Goal: Task Accomplishment & Management: Complete application form

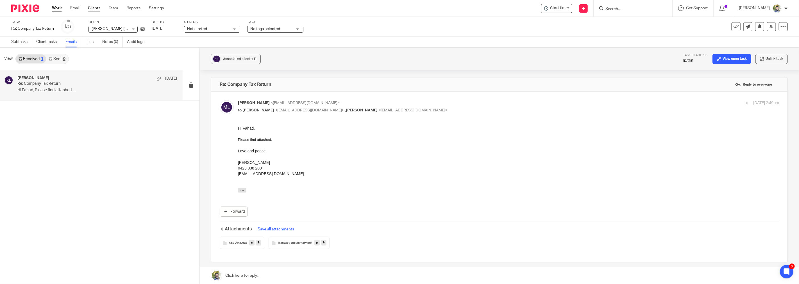
click at [97, 9] on link "Clients" at bounding box center [94, 8] width 12 height 6
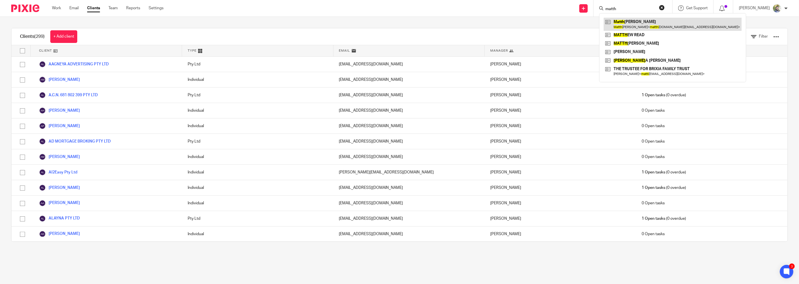
type input "matth"
click at [632, 19] on link at bounding box center [673, 24] width 138 height 13
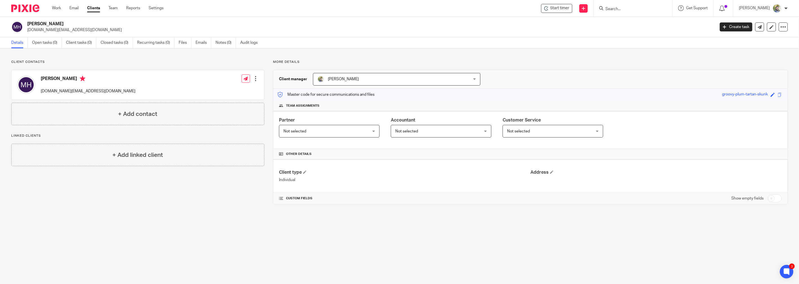
drag, startPoint x: 260, startPoint y: 59, endPoint x: 318, endPoint y: 186, distance: 139.0
click at [318, 186] on div "Client contacts Matthew Ho matthew.ho.au@gmail.com Edit contact Create client f…" at bounding box center [399, 132] width 799 height 167
click at [318, 186] on div "Client type Individual Address" at bounding box center [530, 176] width 514 height 33
drag, startPoint x: 321, startPoint y: 184, endPoint x: 12, endPoint y: 60, distance: 333.7
click at [12, 60] on div "Client contacts Matthew Ho matthew.ho.au@gmail.com Edit contact Create client f…" at bounding box center [395, 132] width 785 height 145
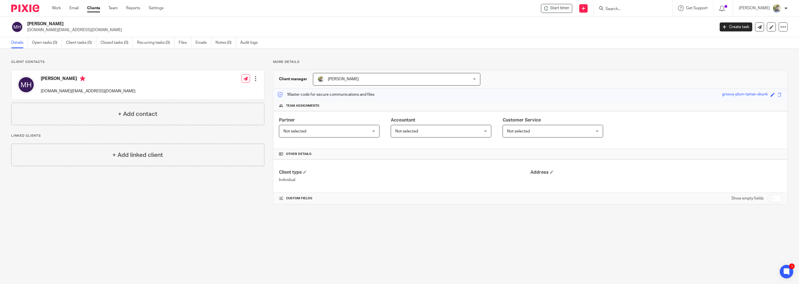
click at [35, 61] on p "Client contacts" at bounding box center [137, 62] width 253 height 4
click at [770, 94] on span at bounding box center [772, 95] width 4 height 4
drag, startPoint x: 701, startPoint y: 96, endPoint x: 698, endPoint y: 95, distance: 2.9
click at [698, 95] on input "ho-do" at bounding box center [734, 95] width 84 height 6
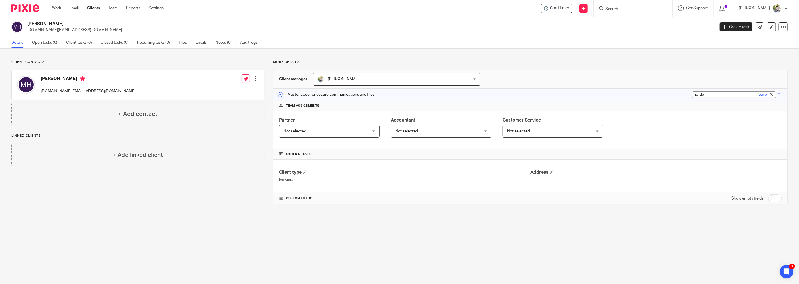
click at [701, 94] on input "ho-do" at bounding box center [734, 95] width 84 height 6
type input "matthew-ho-domain"
click at [758, 96] on link "Save" at bounding box center [762, 95] width 9 height 6
type input "matthew-ho-domain"
click at [51, 44] on link "Open tasks (0)" at bounding box center [47, 42] width 30 height 11
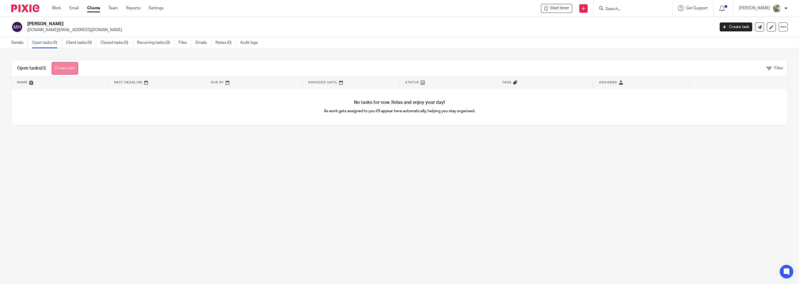
click at [72, 69] on link "Create task" at bounding box center [65, 68] width 26 height 13
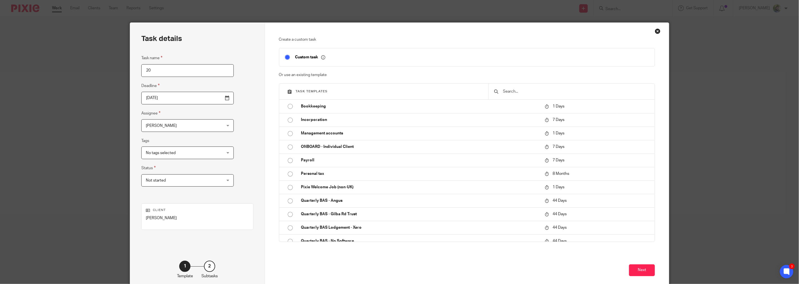
type input "2"
type input "Multiple Years Tax Return"
click at [214, 97] on input "2025-10-14" at bounding box center [187, 98] width 92 height 13
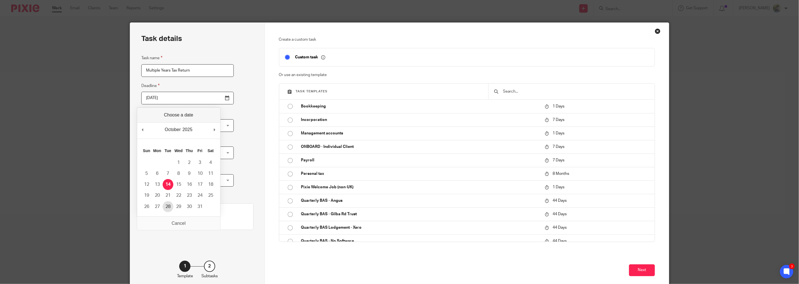
type input "2025-10-28"
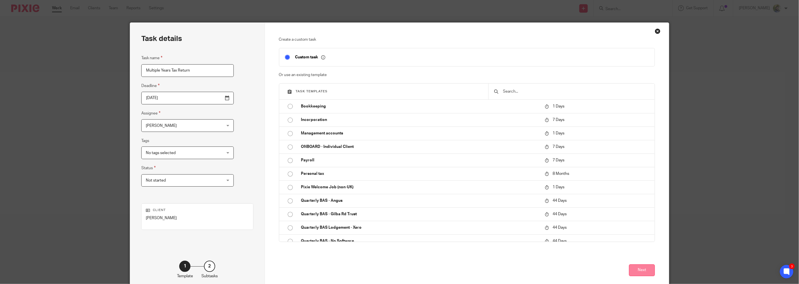
click at [633, 270] on button "Next" at bounding box center [642, 271] width 26 height 12
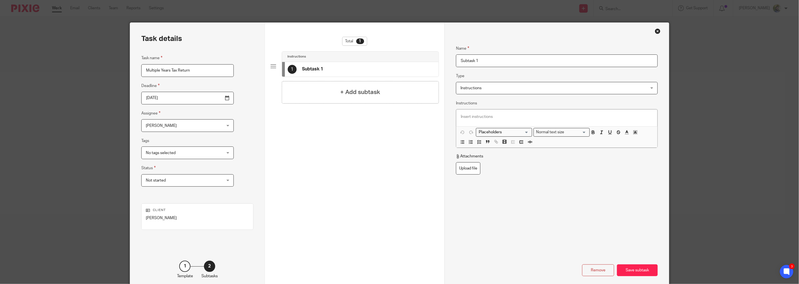
click at [471, 62] on input "Subtask 1" at bounding box center [557, 60] width 202 height 13
type input "Request Info"
click at [392, 93] on div "+ Add subtask" at bounding box center [360, 92] width 157 height 22
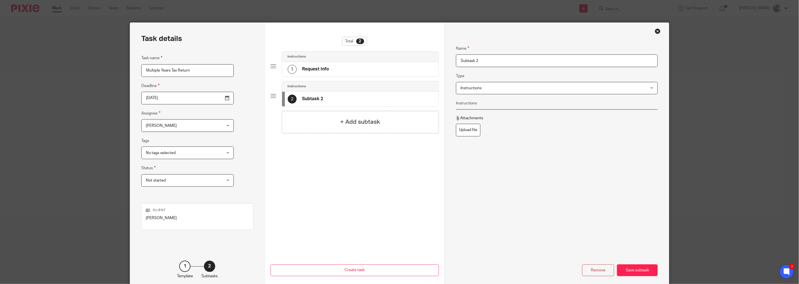
click at [488, 64] on input "Subtask 2" at bounding box center [557, 60] width 202 height 13
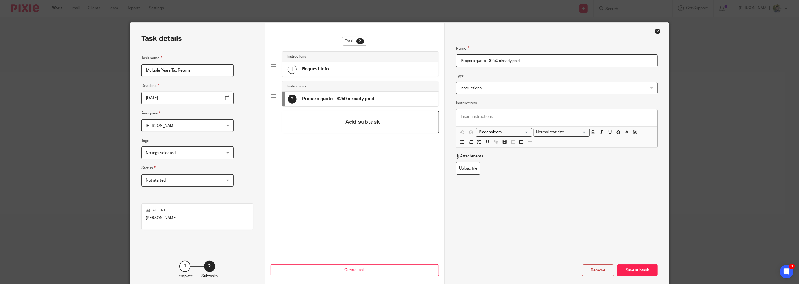
type input "Prepare quote - $250 already paid"
click at [392, 124] on div "+ Add subtask" at bounding box center [360, 122] width 157 height 22
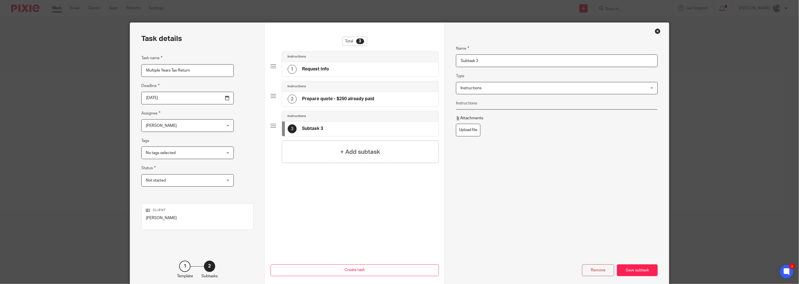
click at [483, 54] on fieldset "Name Subtask 3" at bounding box center [557, 52] width 202 height 30
click at [473, 67] on div "Name Subtask 3 Type Instructions Instructions Instructions Document signing - r…" at bounding box center [557, 121] width 202 height 169
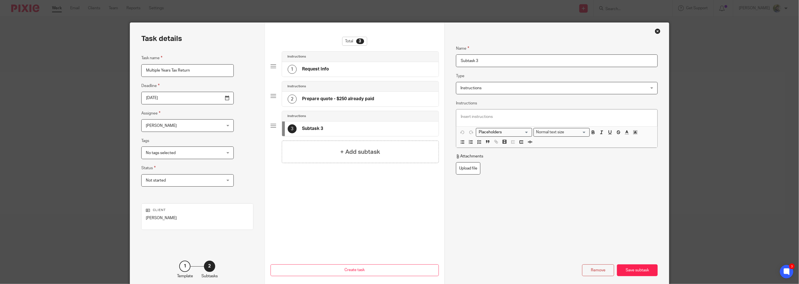
click at [473, 67] on div "Name Subtask 3 Type Instructions Instructions Instructions Document signing - r…" at bounding box center [557, 131] width 202 height 188
click at [477, 61] on input "Subtask 3" at bounding box center [557, 60] width 202 height 13
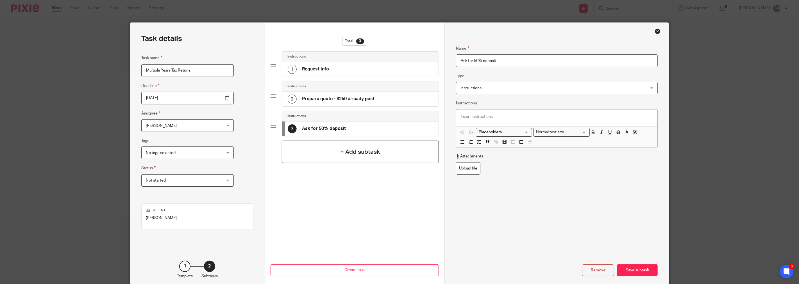
click at [355, 153] on h4 "+ Add subtask" at bounding box center [360, 152] width 40 height 9
click at [345, 130] on div "3 Ask for 50% deposit" at bounding box center [360, 129] width 156 height 15
click at [495, 60] on input "Ask for 50% deposit" at bounding box center [557, 60] width 202 height 13
type input "Ask for 50% deposit or fee from refund. check"
click at [373, 183] on h4 "+ Add subtask" at bounding box center [360, 182] width 40 height 9
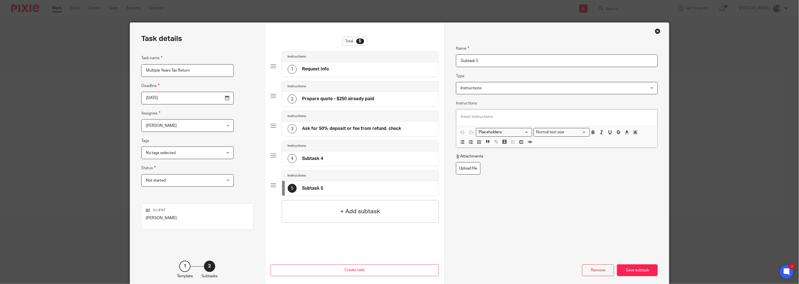
click at [372, 154] on div "4 Subtask 4" at bounding box center [360, 158] width 156 height 15
click at [392, 128] on h4 "Ask for 50% deposit or fee from refund. check" at bounding box center [351, 129] width 99 height 6
click at [371, 156] on div "4 Subtask 4" at bounding box center [360, 158] width 156 height 15
click at [477, 57] on input "Subtask 4" at bounding box center [557, 60] width 202 height 13
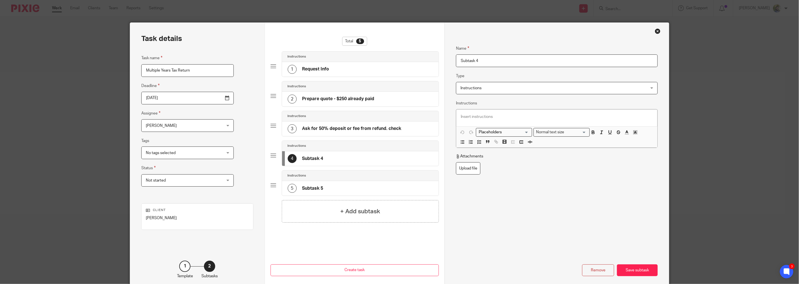
click at [477, 57] on input "Subtask 4" at bounding box center [557, 60] width 202 height 13
type input "Prepare tax return"
click at [329, 187] on div "5 Subtask 5" at bounding box center [360, 188] width 156 height 15
click at [476, 54] on input "Subtask 5" at bounding box center [557, 60] width 202 height 13
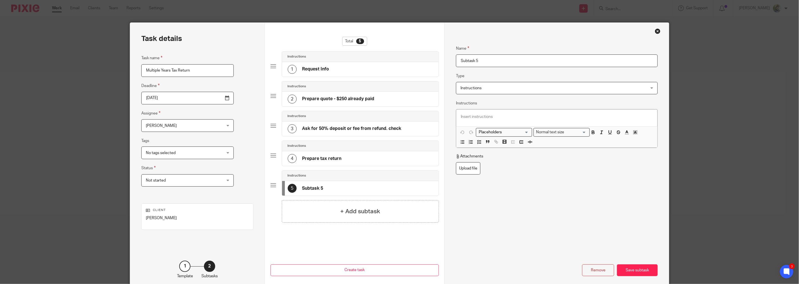
click at [476, 54] on input "Subtask 5" at bounding box center [557, 60] width 202 height 13
type input "Send to client to review and sign"
click at [360, 220] on div "+ Add subtask" at bounding box center [360, 211] width 157 height 22
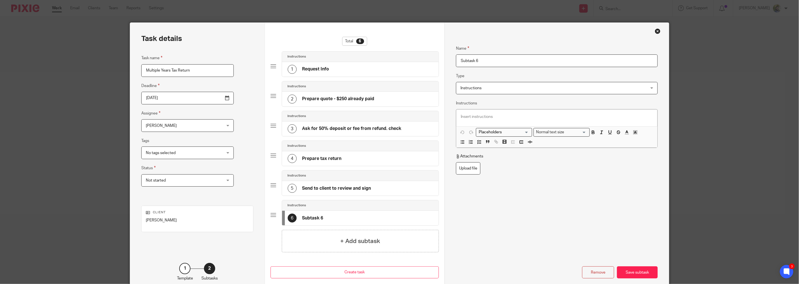
click at [481, 55] on input "Subtask 6" at bounding box center [557, 60] width 202 height 13
click at [478, 55] on input "Subtask 6" at bounding box center [557, 60] width 202 height 13
click at [477, 56] on input "Subtask 6" at bounding box center [557, 60] width 202 height 13
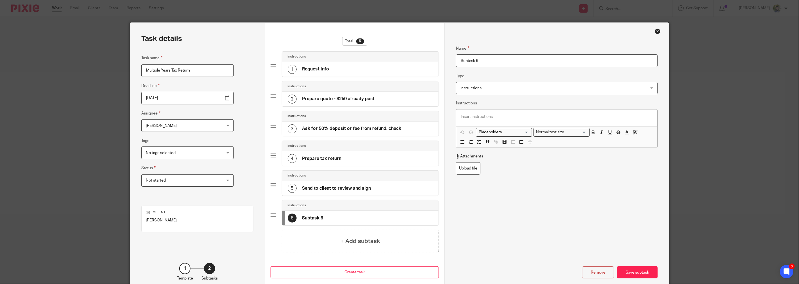
click at [477, 56] on input "Subtask 6" at bounding box center [557, 60] width 202 height 13
click at [343, 130] on h4 "Ask for 50% deposit or fee from refund. check" at bounding box center [351, 129] width 99 height 6
drag, startPoint x: 560, startPoint y: 59, endPoint x: 494, endPoint y: 55, distance: 66.1
click at [494, 55] on input "Ask for 50% deposit or fee from refund. check" at bounding box center [557, 60] width 202 height 13
type input "Ask for 50% deposit"
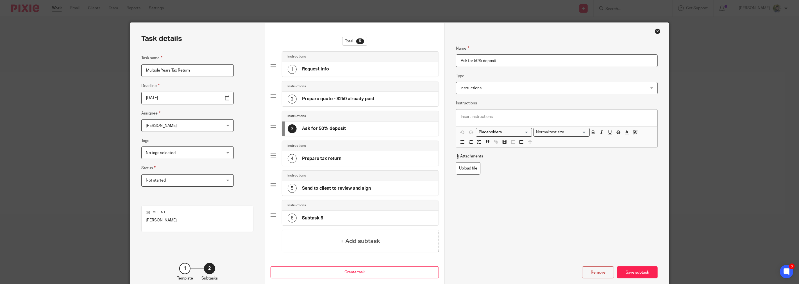
click at [360, 218] on div "6 Subtask 6" at bounding box center [360, 218] width 156 height 15
click at [481, 63] on input "Subtask 6" at bounding box center [557, 60] width 202 height 13
click at [480, 63] on input "Subtask 6" at bounding box center [557, 60] width 202 height 13
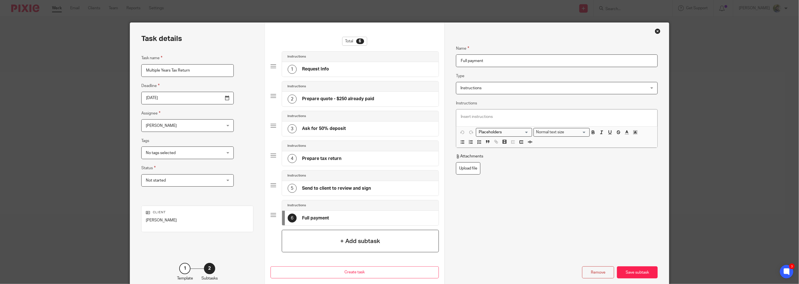
type input "Full payment"
click at [358, 239] on h4 "+ Add subtask" at bounding box center [360, 241] width 40 height 9
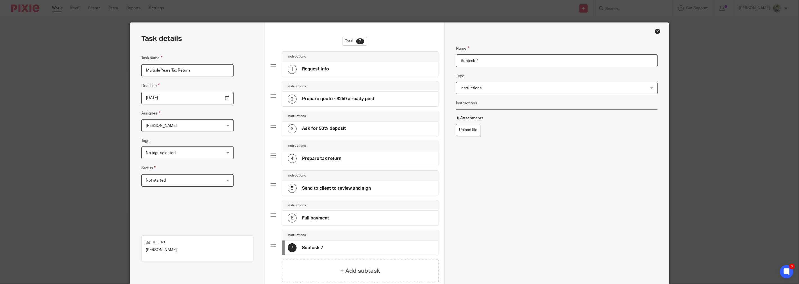
click at [480, 59] on input "Subtask 7" at bounding box center [557, 60] width 202 height 13
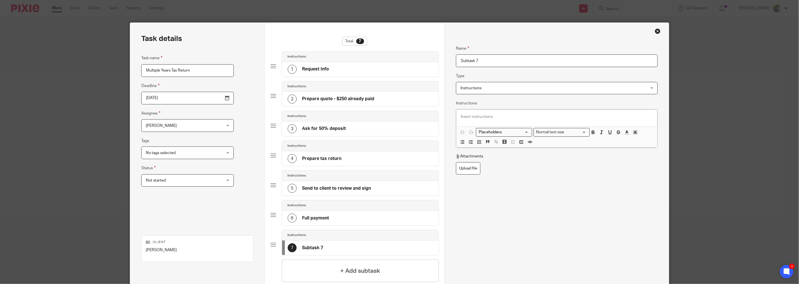
click at [480, 59] on input "Subtask 7" at bounding box center [557, 60] width 202 height 13
type input "S"
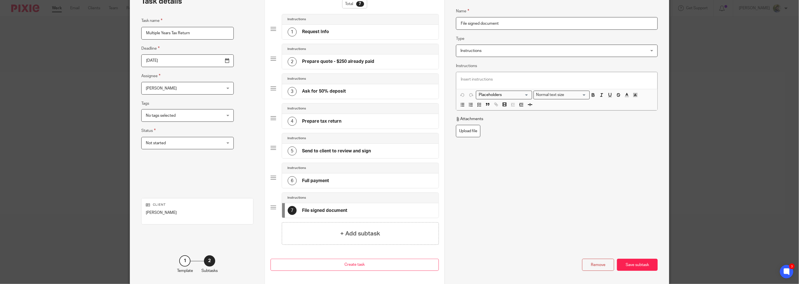
scroll to position [62, 0]
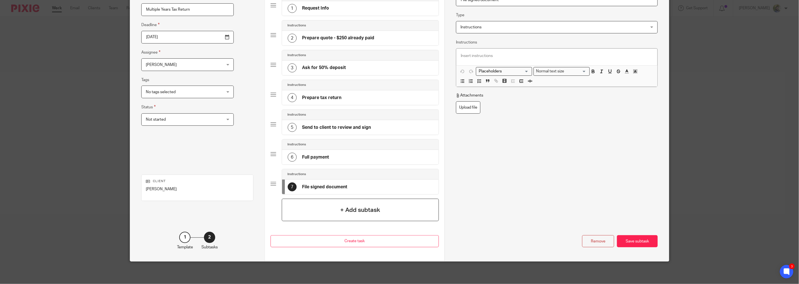
type input "File signed document"
click at [363, 210] on h4 "+ Add subtask" at bounding box center [360, 210] width 40 height 9
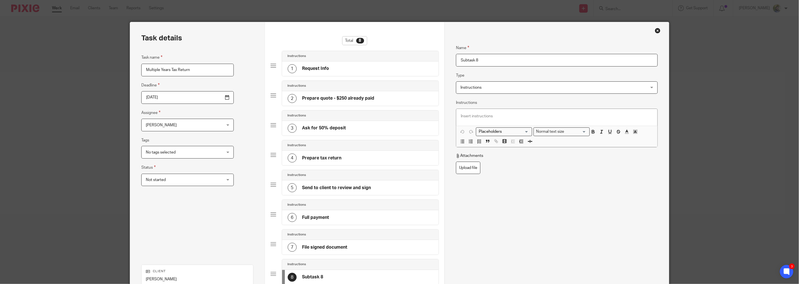
scroll to position [0, 0]
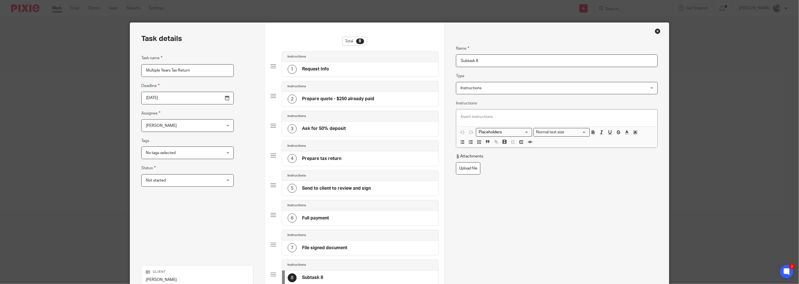
drag, startPoint x: 473, startPoint y: 58, endPoint x: 470, endPoint y: 61, distance: 4.6
click at [472, 60] on input "Subtask 8" at bounding box center [557, 60] width 202 height 13
click at [470, 61] on input "Subtask 8" at bounding box center [557, 60] width 202 height 13
type input "8"
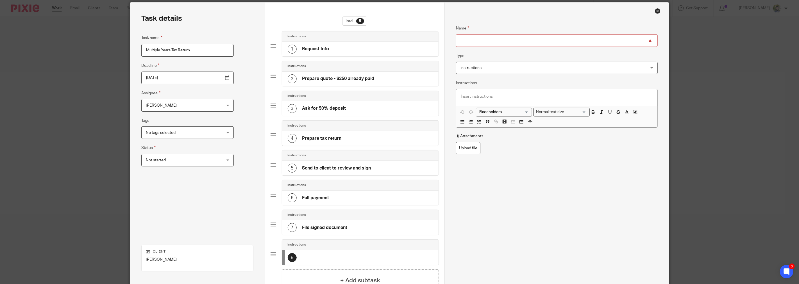
scroll to position [31, 0]
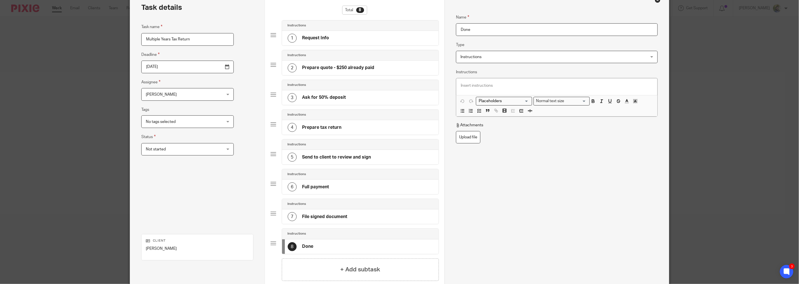
type input "Done"
drag, startPoint x: 452, startPoint y: 151, endPoint x: 448, endPoint y: 151, distance: 4.2
click at [452, 151] on div "Name Request Info Type Instructions Instructions Instructions Document signing …" at bounding box center [556, 156] width 224 height 329
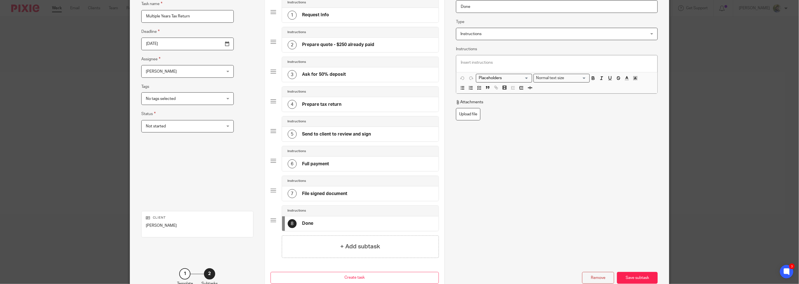
scroll to position [91, 0]
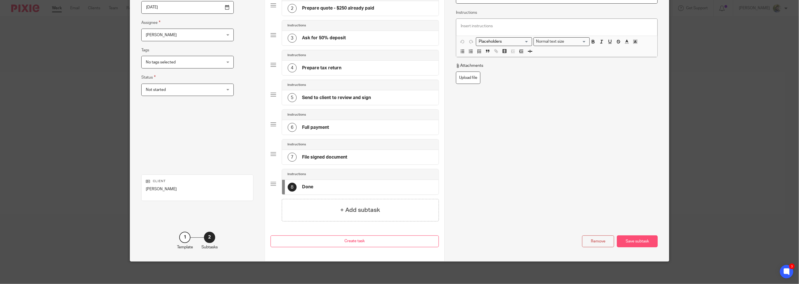
click at [637, 241] on div "Save subtask" at bounding box center [637, 242] width 41 height 12
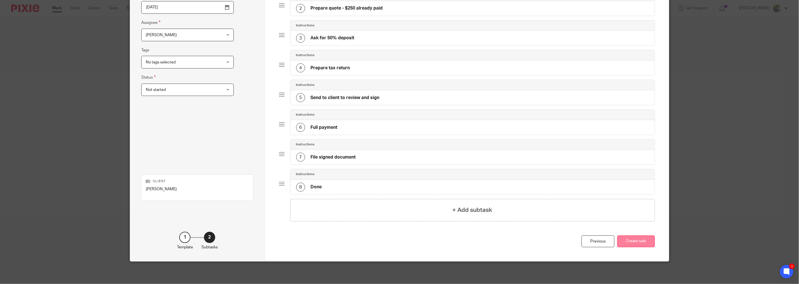
click at [638, 243] on button "Create task" at bounding box center [636, 242] width 38 height 12
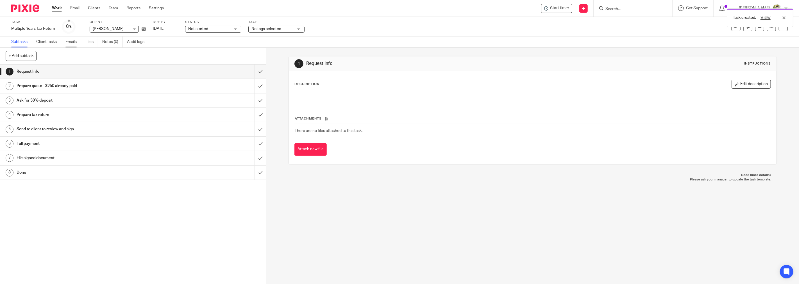
click at [74, 41] on link "Emails" at bounding box center [73, 42] width 16 height 11
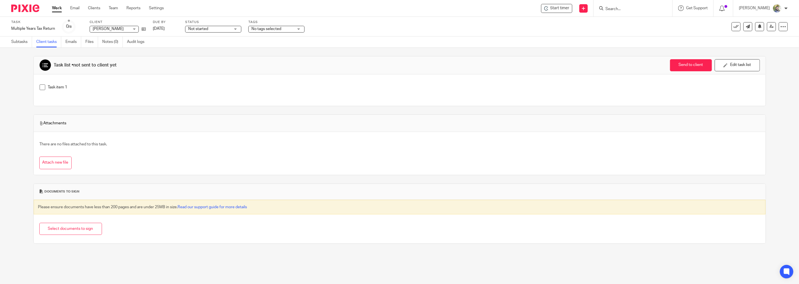
click at [84, 85] on p "Task item 1" at bounding box center [404, 88] width 712 height 6
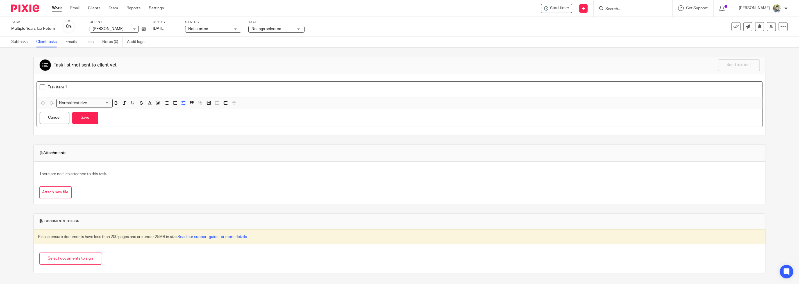
click at [84, 85] on p "Task item 1" at bounding box center [404, 88] width 712 height 6
drag, startPoint x: 80, startPoint y: 88, endPoint x: 47, endPoint y: 85, distance: 33.3
click at [47, 85] on li "Task item 1" at bounding box center [400, 89] width 720 height 8
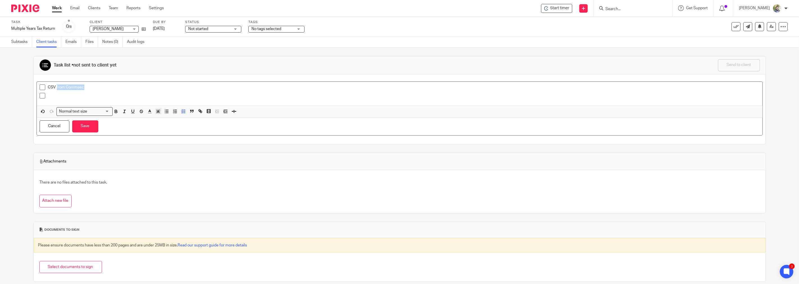
drag, startPoint x: 90, startPoint y: 89, endPoint x: 56, endPoint y: 86, distance: 34.1
click at [56, 86] on p "CSV from Commsec" at bounding box center [404, 88] width 712 height 6
click at [58, 92] on div "CSV from BTC Market" at bounding box center [404, 89] width 712 height 8
click at [61, 99] on div at bounding box center [404, 97] width 712 height 8
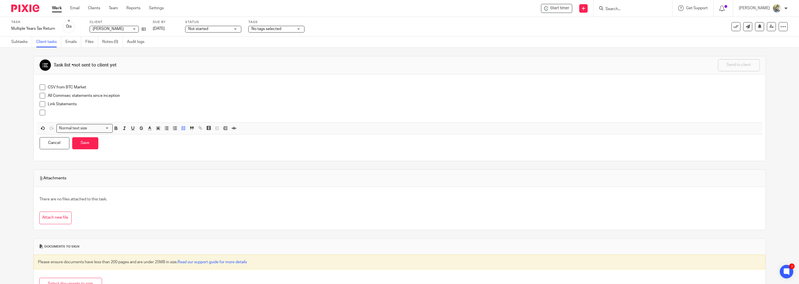
click at [95, 86] on p "CSV from BTC Market" at bounding box center [404, 88] width 712 height 6
click at [64, 111] on p at bounding box center [404, 113] width 712 height 6
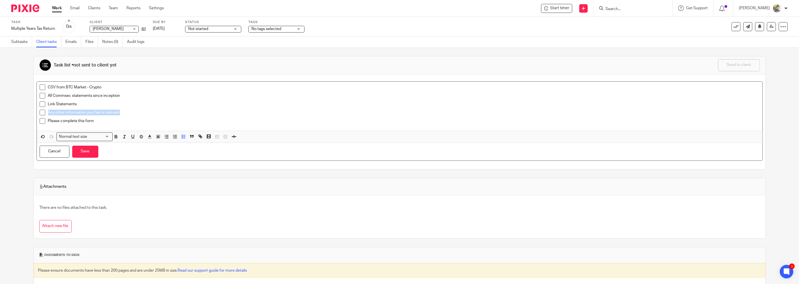
click at [99, 122] on p "Please complete this form" at bounding box center [404, 121] width 712 height 6
drag, startPoint x: 96, startPoint y: 121, endPoint x: 78, endPoint y: 122, distance: 17.8
click at [78, 122] on p "Please complete this form" at bounding box center [404, 121] width 712 height 6
click at [200, 137] on icon "button" at bounding box center [201, 137] width 2 height 2
click at [53, 165] on button "Cancel" at bounding box center [52, 163] width 19 height 9
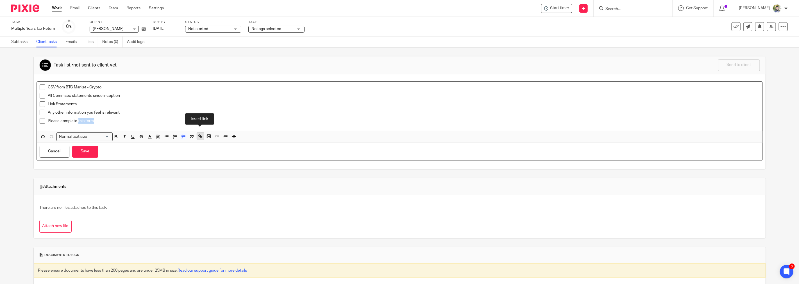
click at [201, 137] on icon "button" at bounding box center [200, 136] width 5 height 5
paste input "https://docs.google.com/forms/d/e/1FAIpQLScs-cbjWKUleyrNVdTmg4tYGO-ptxUkBFpr_rg…"
drag, startPoint x: 114, startPoint y: 151, endPoint x: 38, endPoint y: 150, distance: 76.4
click at [38, 150] on div "Remove Edit Text this form URL https://docs.google.com/forms/d/e/1FAIpQLScs-cbj…" at bounding box center [86, 148] width 98 height 51
type input "https://docs.google.com/forms/d/e/1FAIpQLScs-cbjWKUleyrNVdTmg4tYGO-ptxUkBFpr_rg…"
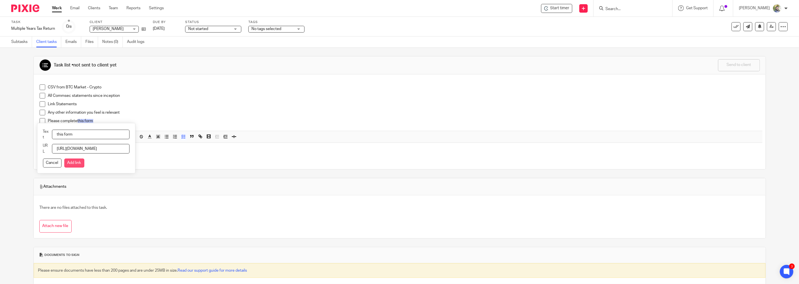
click at [75, 162] on button "Add link" at bounding box center [74, 163] width 20 height 9
click at [92, 156] on button "Save" at bounding box center [85, 152] width 26 height 12
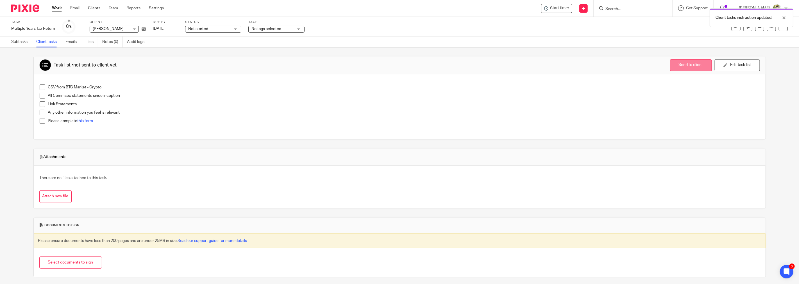
click at [686, 62] on button "Send to client" at bounding box center [691, 65] width 42 height 12
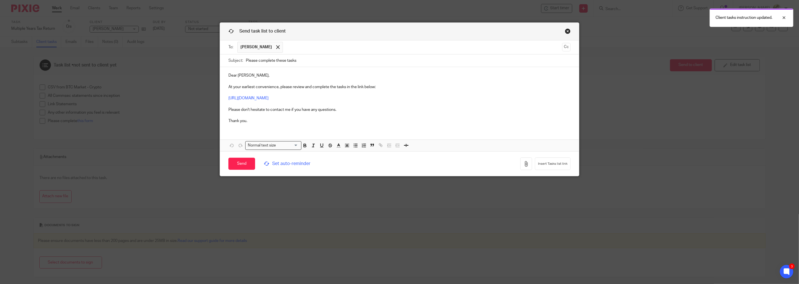
click at [287, 165] on span "Set auto-reminder" at bounding box center [318, 164] width 108 height 6
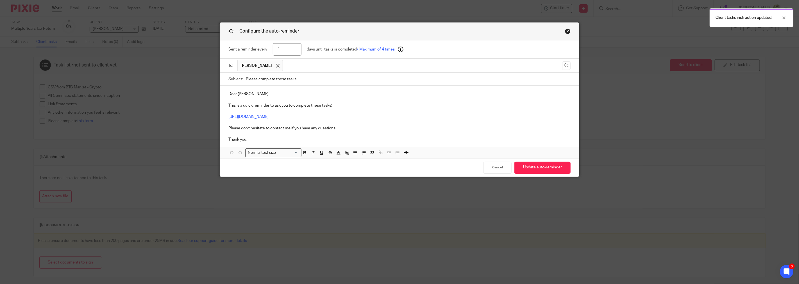
drag, startPoint x: 291, startPoint y: 49, endPoint x: 267, endPoint y: 47, distance: 24.3
click at [268, 47] on div "Sent a reminder every 1 days until tasks is completed • Maximum of 4 times" at bounding box center [399, 49] width 342 height 18
type input "5"
type input "3"
click at [350, 106] on p "Dear Matthew Ho, This is a quick reminder to ask you to complete these tasks: h…" at bounding box center [399, 116] width 342 height 51
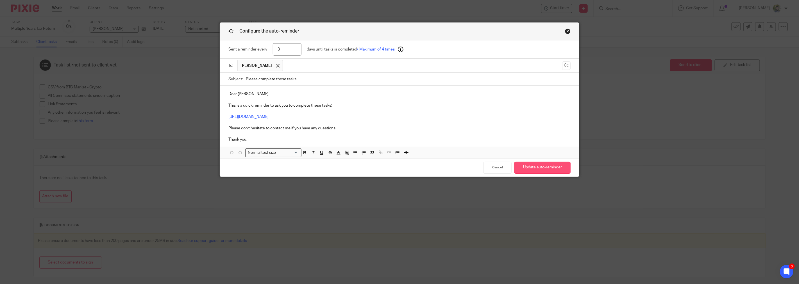
click at [537, 169] on button "Update auto-reminder" at bounding box center [542, 168] width 56 height 12
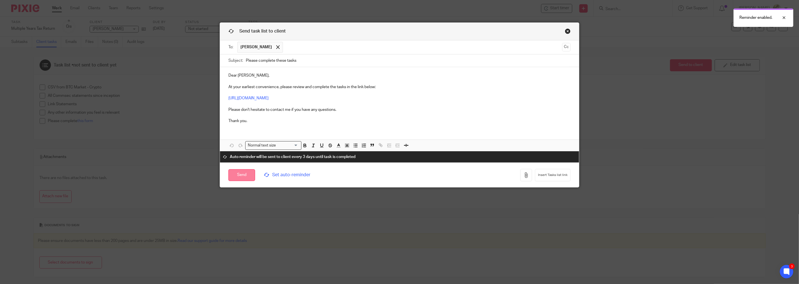
click at [240, 176] on input "Send" at bounding box center [241, 175] width 27 height 12
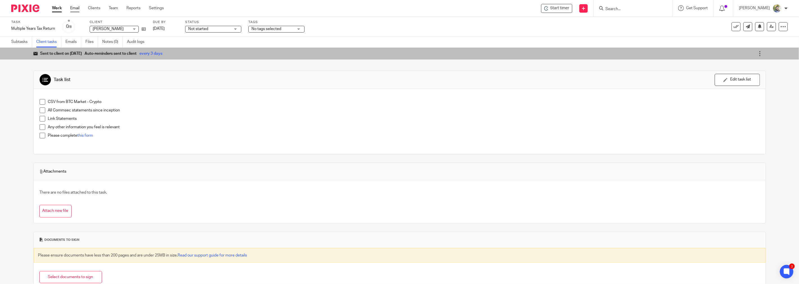
click at [78, 9] on link "Email" at bounding box center [74, 8] width 9 height 6
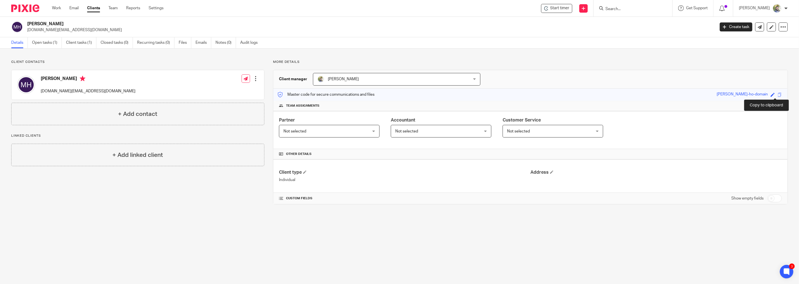
click at [778, 93] on span at bounding box center [780, 95] width 4 height 4
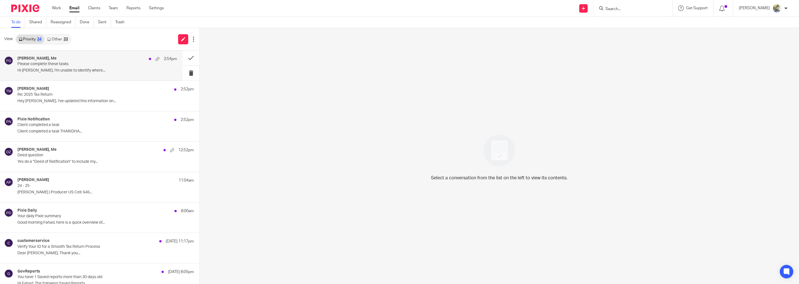
click at [69, 63] on p "Please complete these tasks" at bounding box center [81, 64] width 128 height 5
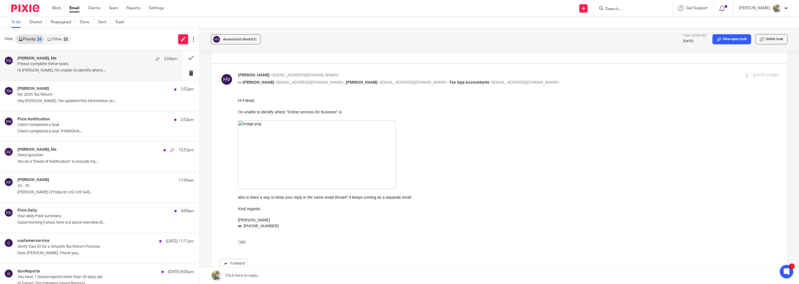
scroll to position [125, 0]
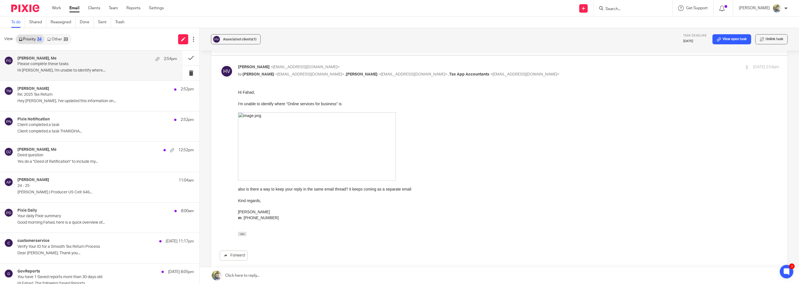
click at [346, 189] on div "also is there a way to keep your reply in the same email thread? it keeps comin…" at bounding box center [508, 190] width 541 height 6
click at [387, 179] on img at bounding box center [317, 146] width 158 height 69
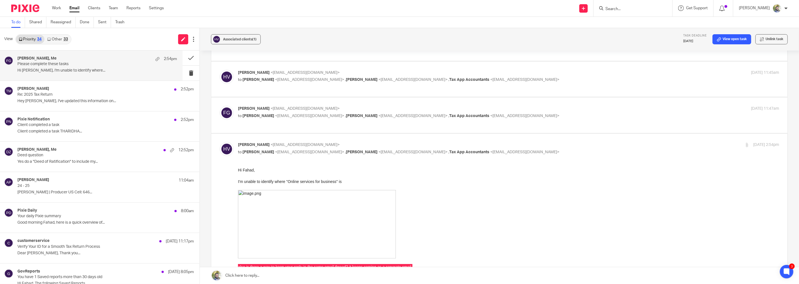
scroll to position [0, 0]
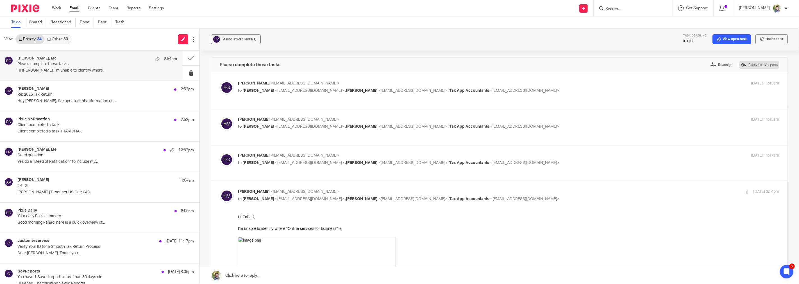
click at [747, 63] on label "Reply to everyone" at bounding box center [759, 65] width 40 height 8
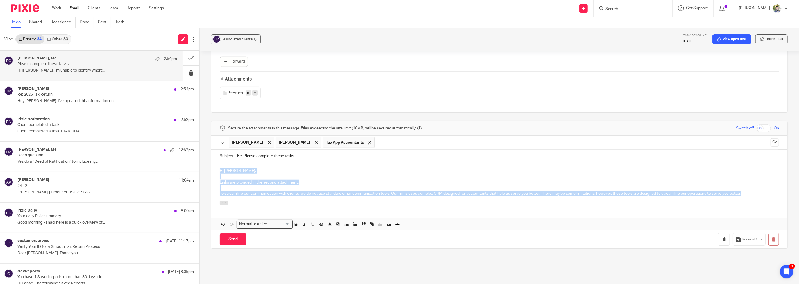
drag, startPoint x: 755, startPoint y: 197, endPoint x: 206, endPoint y: 167, distance: 549.1
click at [206, 167] on div "Associated clients (1) Task deadline [DATE] View open task Unlink task Please c…" at bounding box center [499, 156] width 599 height 256
copy div "Hi [PERSON_NAME], Links are provided in the second attachment. To streamline ou…"
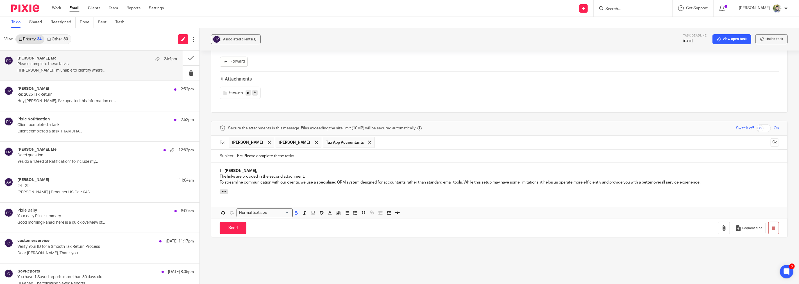
click at [273, 171] on p "Hi [PERSON_NAME]," at bounding box center [499, 171] width 559 height 6
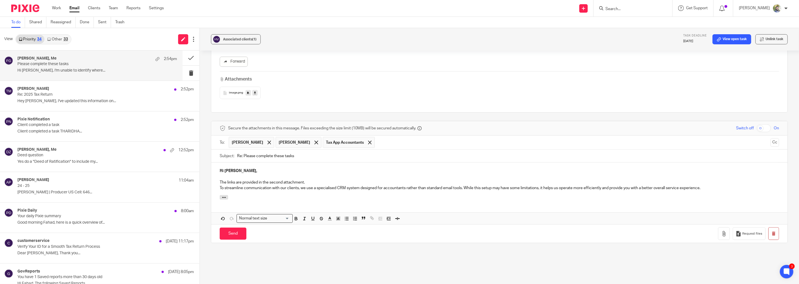
click at [323, 181] on p "The links are provided in the second attachment." at bounding box center [499, 183] width 559 height 6
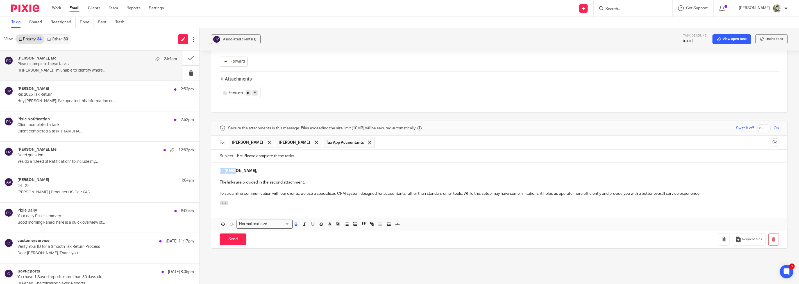
drag, startPoint x: 250, startPoint y: 171, endPoint x: 195, endPoint y: 167, distance: 55.2
click at [195, 167] on div "View Priority 34 Other 33 [PERSON_NAME], Me 2:54pm Please complete these tasks …" at bounding box center [399, 156] width 799 height 256
click at [277, 177] on p at bounding box center [499, 177] width 559 height 6
click at [247, 194] on p "To streamline communication with our clients, we use a specialised CRM system d…" at bounding box center [499, 194] width 559 height 6
click at [262, 194] on p "To streamline communication with our clients, we use a specialised CRM system d…" at bounding box center [499, 194] width 559 height 6
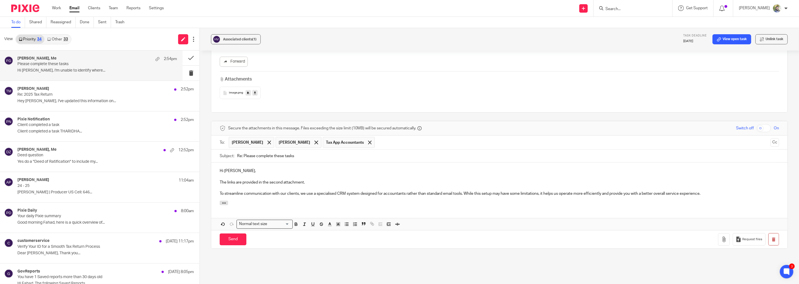
click at [288, 193] on p "To streamline communication with our clients, we use a specialised CRM system d…" at bounding box center [499, 194] width 559 height 6
click at [304, 193] on p "To streamline communication with our clients, we use a specialised CRM system d…" at bounding box center [499, 194] width 559 height 6
click at [320, 195] on p "To streamline communication with our clients, we use a specialised CRM system d…" at bounding box center [499, 194] width 559 height 6
click at [338, 195] on p "To streamline communication with our clients, we use a specialised CRM system d…" at bounding box center [499, 194] width 559 height 6
click at [354, 193] on p "To streamline communication with our clients, we use a specialised CRM system d…" at bounding box center [499, 194] width 559 height 6
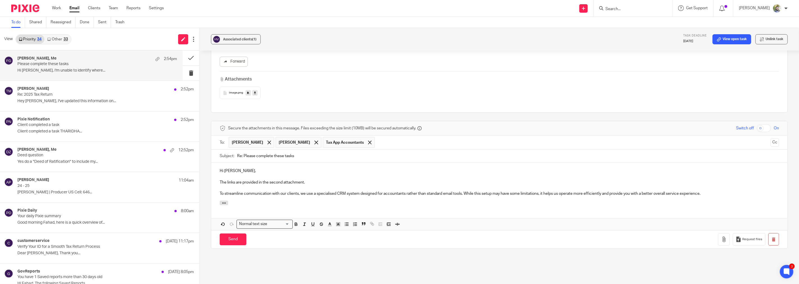
click at [379, 196] on p "To streamline communication with our clients, we use a specialised CRM system d…" at bounding box center [499, 194] width 559 height 6
click at [397, 190] on p at bounding box center [499, 188] width 559 height 6
click at [408, 192] on p "To streamline communication with our clients, we use a specialised CRM system d…" at bounding box center [499, 194] width 559 height 6
click at [418, 192] on p "To streamline communication with our clients, we use a specialised CRM system d…" at bounding box center [499, 194] width 559 height 6
click at [422, 192] on p "To streamline communication with our clients, we use a specialised CRM system d…" at bounding box center [499, 194] width 559 height 6
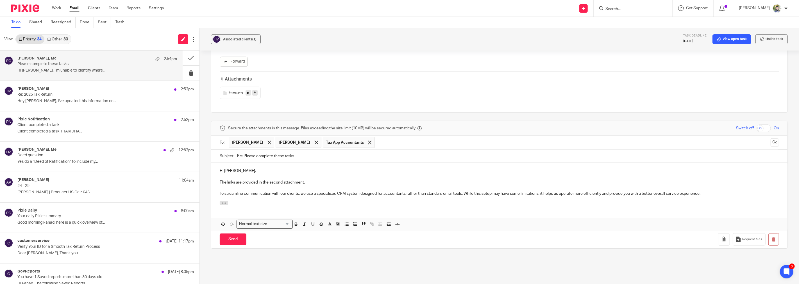
click at [433, 194] on p "To streamline communication with our clients, we use a specialised CRM system d…" at bounding box center [499, 194] width 559 height 6
click at [443, 194] on p "To streamline communication with our clients, we use a specialised CRM system d…" at bounding box center [499, 194] width 559 height 6
click at [448, 194] on p "To streamline communication with our clients, we use a specialised CRM system d…" at bounding box center [499, 194] width 559 height 6
click at [481, 193] on p "To streamline communication with our clients, we use a specialised CRM system d…" at bounding box center [499, 194] width 559 height 6
click at [497, 192] on p "To streamline communication with our clients, we use a specialised CRM system d…" at bounding box center [499, 194] width 559 height 6
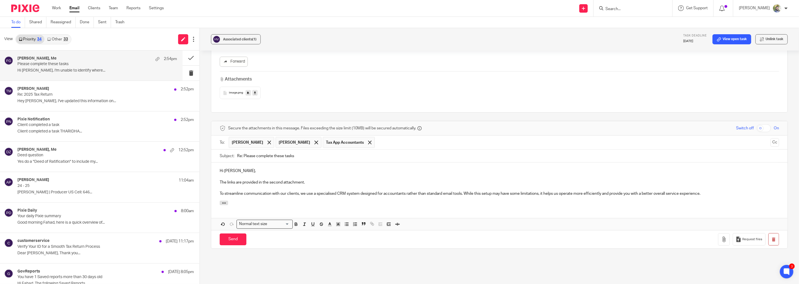
click at [504, 194] on p "To streamline communication with our clients, we use a specialised CRM system d…" at bounding box center [499, 194] width 559 height 6
click at [538, 197] on p "To streamline communication with our clients, we use a specialised CRM system d…" at bounding box center [499, 194] width 559 height 6
click at [567, 191] on p "To streamline communication with our clients, we use a specialised CRM system d…" at bounding box center [499, 194] width 559 height 6
click at [594, 192] on p "To streamline communication with our clients, we use a specialised CRM system d…" at bounding box center [499, 194] width 559 height 6
click at [603, 192] on p "To streamline communication with our clients, we use a specialised CRM system d…" at bounding box center [499, 194] width 559 height 6
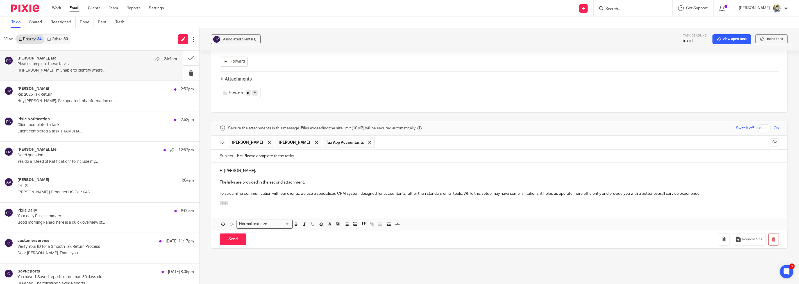
click at [633, 196] on p "To streamline communication with our clients, we use a specialised CRM system d…" at bounding box center [499, 194] width 559 height 6
click at [645, 193] on p "To streamline communication with our clients, we use a specialised CRM system d…" at bounding box center [499, 194] width 559 height 6
click at [672, 193] on p "To streamline communication with our clients, we use a specialised CRM system d…" at bounding box center [499, 194] width 559 height 6
click at [692, 193] on p "To streamline communication with our clients, we use a specialised CRM system d…" at bounding box center [499, 194] width 559 height 6
click at [238, 237] on input "Send" at bounding box center [233, 240] width 27 height 12
